Goal: Task Accomplishment & Management: Manage account settings

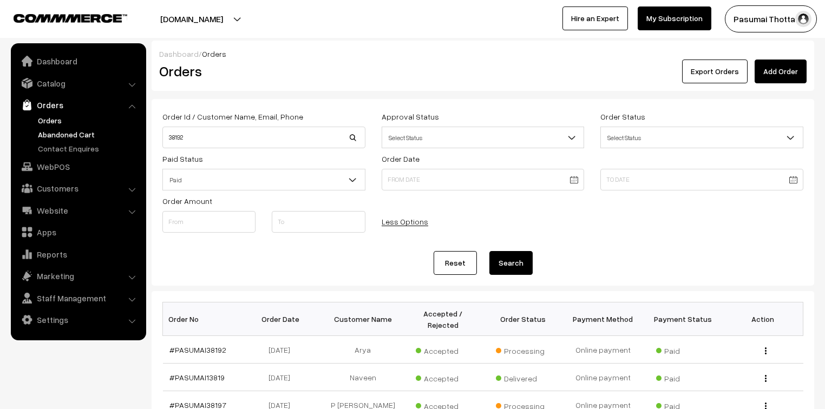
click at [142, 139] on body "Thank you for showing interest. Our team will call you shortly. Close [DOMAIN_N…" at bounding box center [412, 374] width 825 height 748
type input "RADHA"
click at [490, 251] on button "Search" at bounding box center [511, 263] width 43 height 24
click at [196, 139] on input "RADHA" at bounding box center [263, 138] width 203 height 22
type input "RADHA"
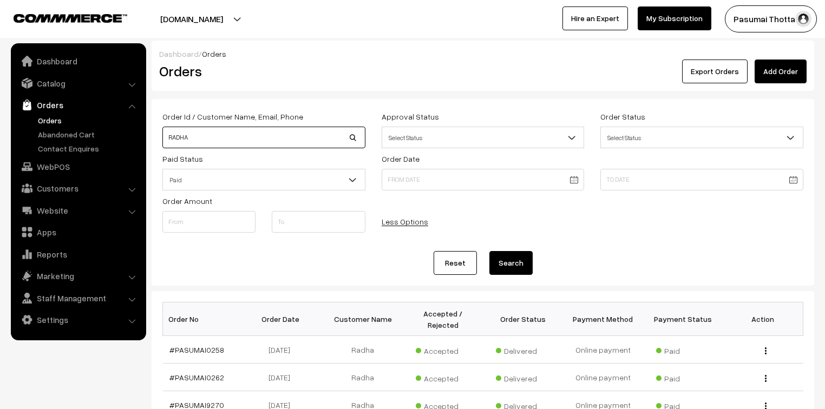
drag, startPoint x: 217, startPoint y: 141, endPoint x: 158, endPoint y: 132, distance: 59.2
click at [158, 132] on div "Order Id / Customer Name, Email, Phone RADHA" at bounding box center [263, 129] width 219 height 38
type input "8144818314"
click at [490, 251] on button "Search" at bounding box center [511, 263] width 43 height 24
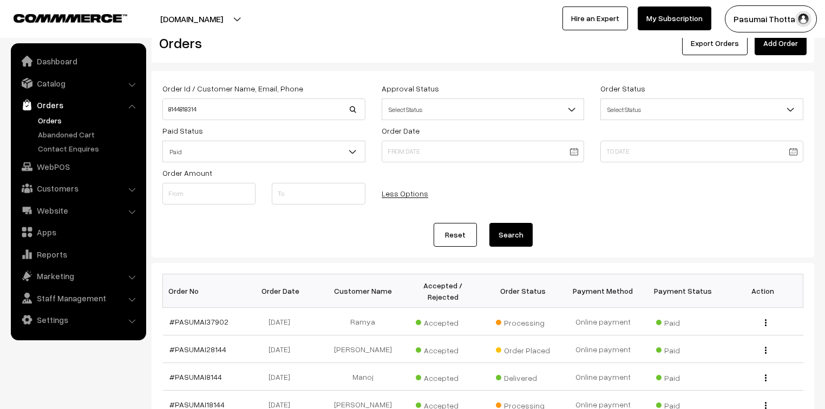
scroll to position [43, 0]
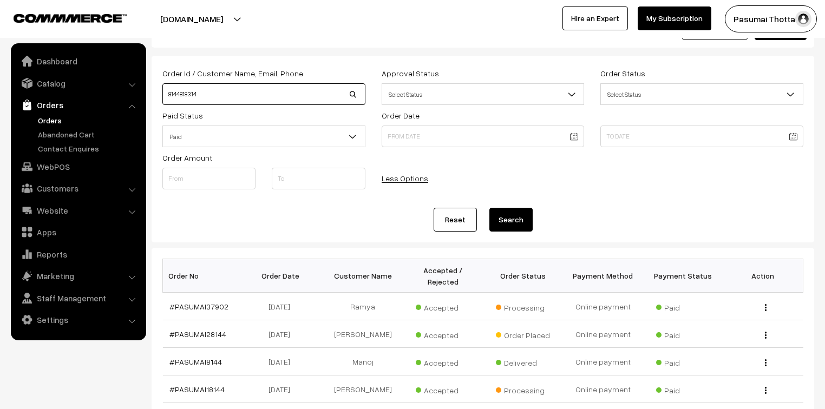
drag, startPoint x: 240, startPoint y: 84, endPoint x: 153, endPoint y: 84, distance: 87.2
click at [153, 84] on div "Order Id / Customer Name, Email, Phone 8144818314 Approval Status Select Status…" at bounding box center [483, 149] width 663 height 187
type input "37313"
click at [490, 208] on button "Search" at bounding box center [511, 220] width 43 height 24
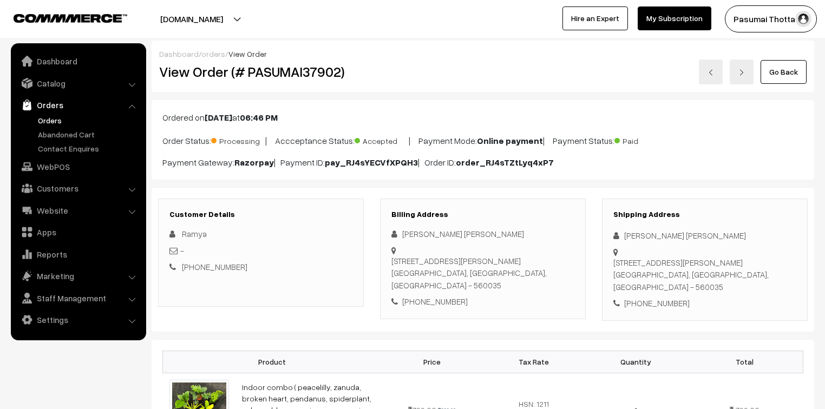
scroll to position [173, 0]
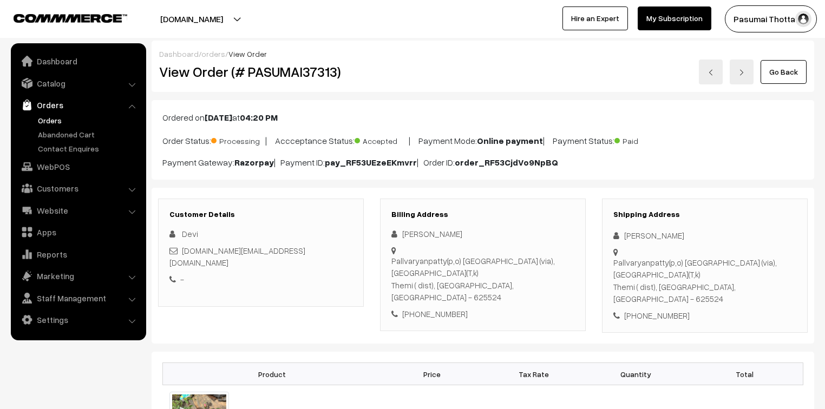
scroll to position [43, 0]
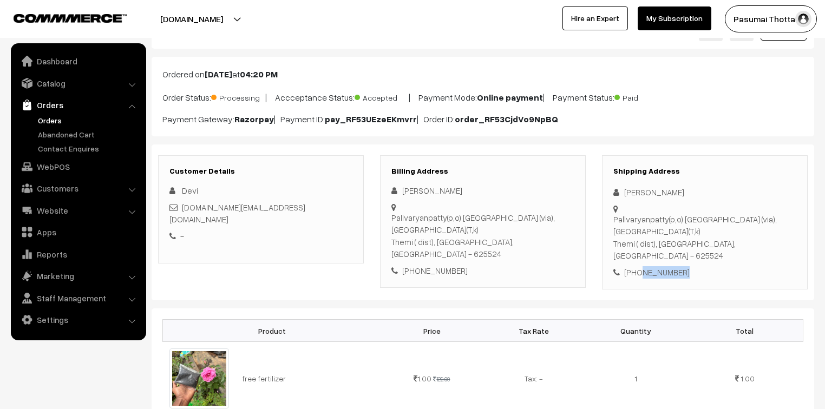
drag, startPoint x: 637, startPoint y: 262, endPoint x: 706, endPoint y: 264, distance: 68.3
click at [706, 266] on div "+91 8870748179" at bounding box center [705, 272] width 183 height 12
click at [696, 266] on div "+91 8870748179" at bounding box center [705, 272] width 183 height 12
drag, startPoint x: 637, startPoint y: 260, endPoint x: 694, endPoint y: 260, distance: 57.4
click at [694, 266] on div "+91 8870748179" at bounding box center [705, 272] width 183 height 12
